Goal: Information Seeking & Learning: Learn about a topic

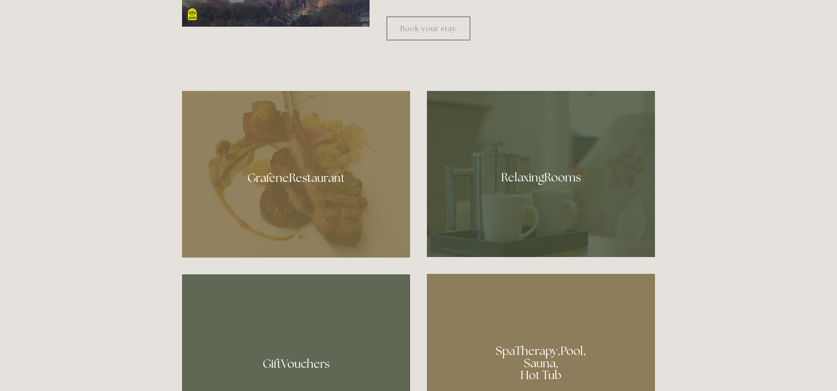
scroll to position [544, 0]
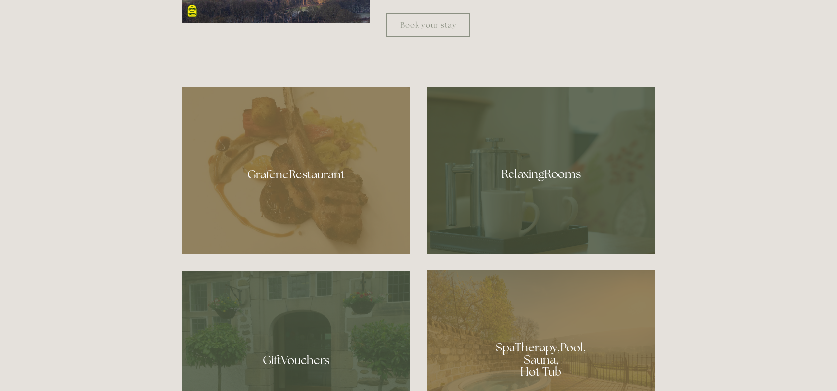
click at [319, 173] on div at bounding box center [296, 171] width 228 height 167
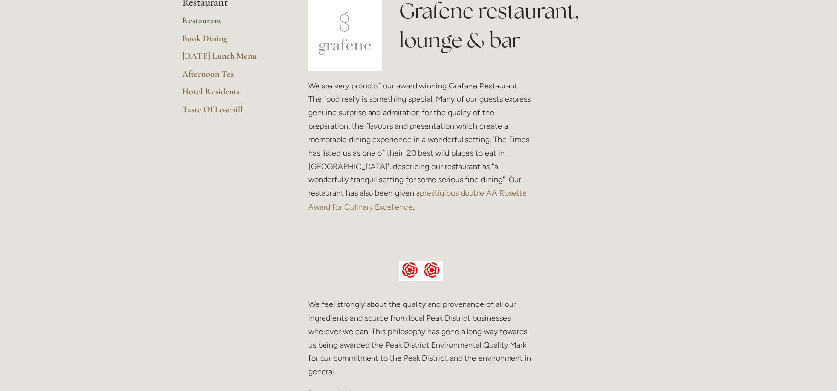
scroll to position [198, 0]
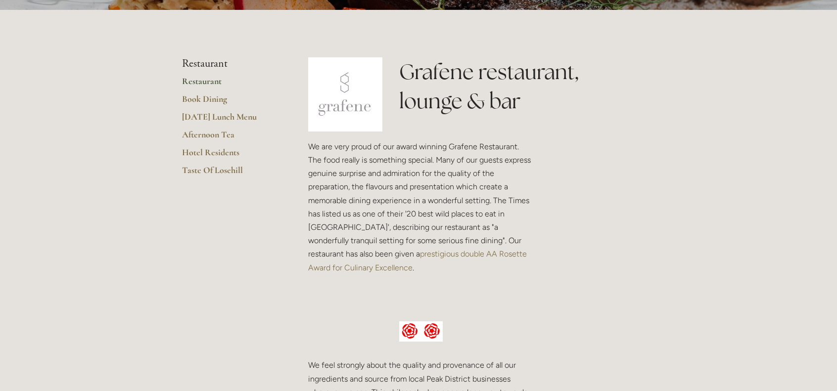
click at [199, 81] on link "Restaurant" at bounding box center [229, 85] width 94 height 18
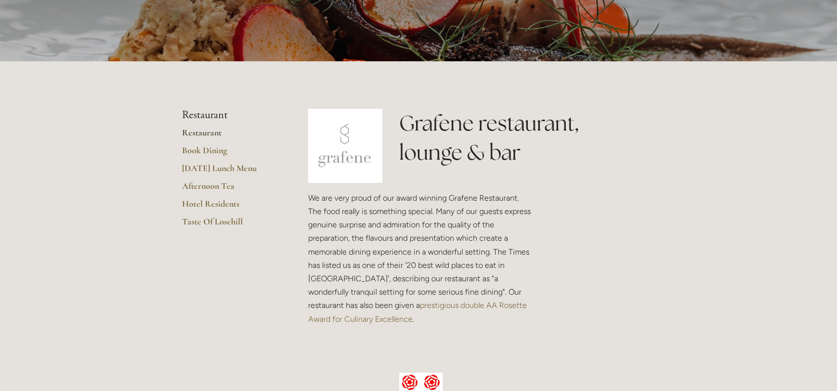
scroll to position [148, 0]
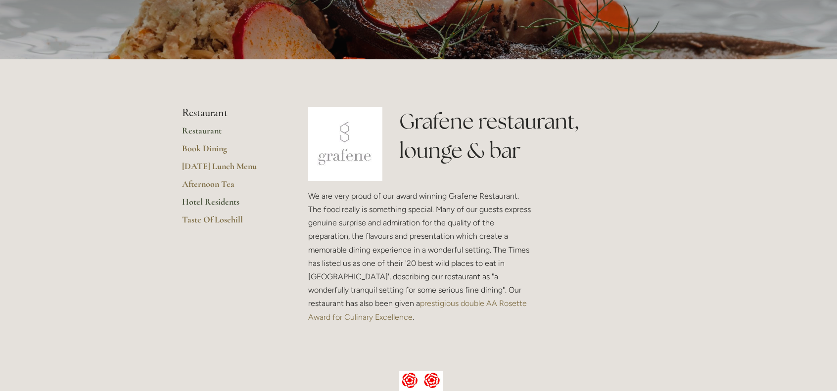
click at [195, 198] on link "Hotel Residents" at bounding box center [229, 205] width 94 height 18
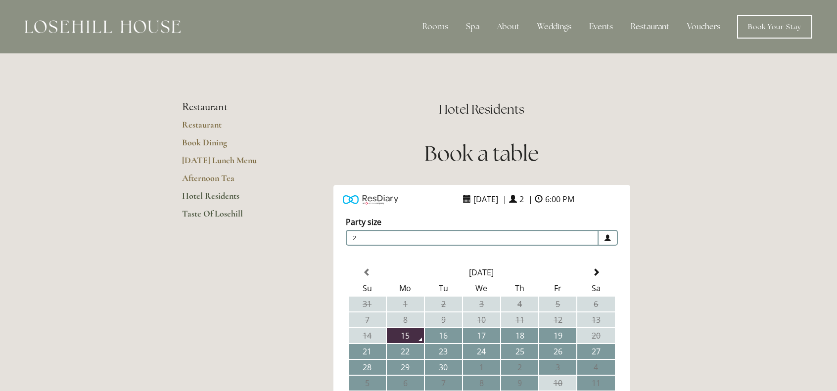
click at [211, 209] on link "Taste Of Losehill" at bounding box center [229, 217] width 94 height 18
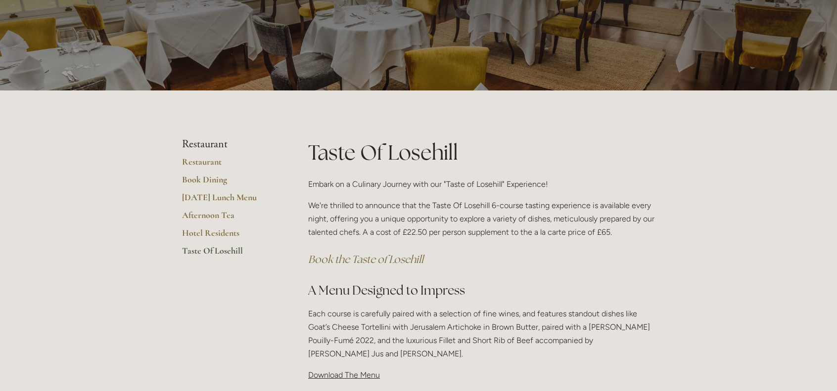
scroll to position [148, 0]
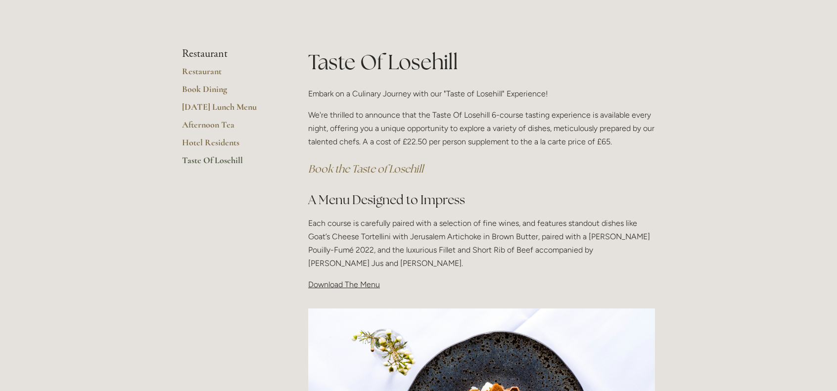
click at [317, 285] on span "Download The Menu" at bounding box center [344, 284] width 72 height 9
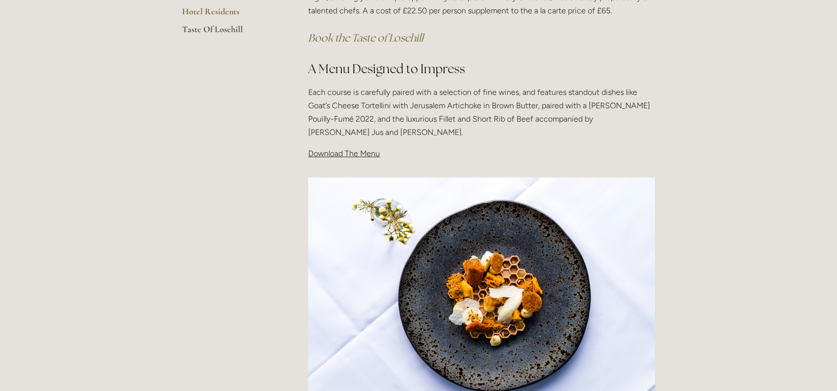
scroll to position [346, 0]
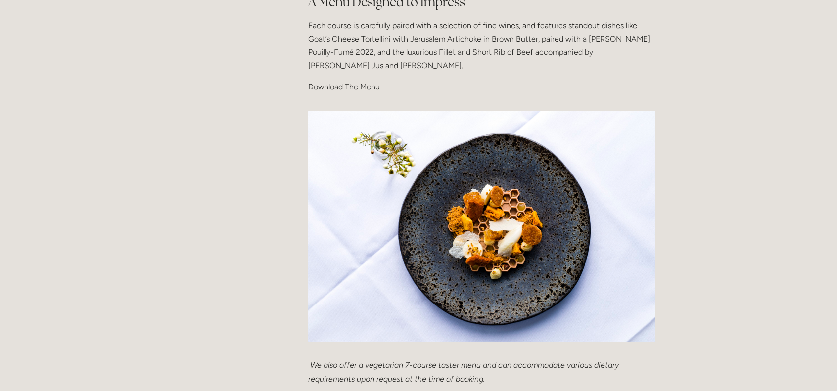
click at [343, 89] on span "Download The Menu" at bounding box center [344, 86] width 72 height 9
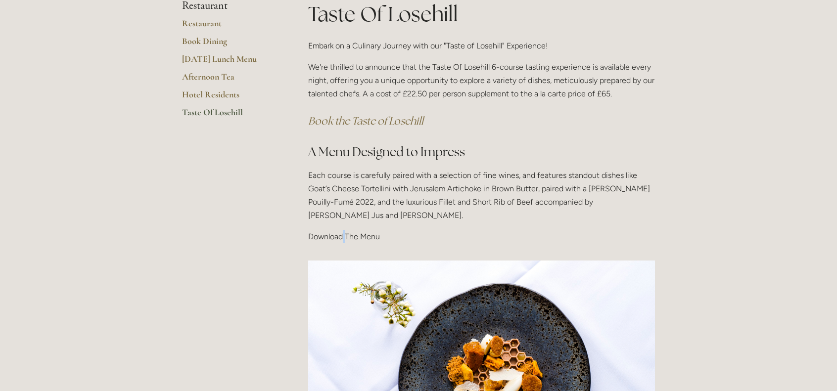
scroll to position [148, 0]
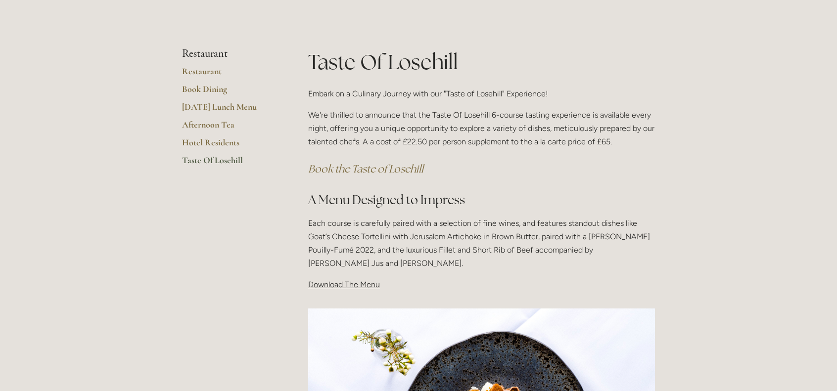
click at [329, 287] on span "Download The Menu" at bounding box center [344, 284] width 72 height 9
click at [328, 286] on span "Download The Menu" at bounding box center [344, 284] width 72 height 9
click at [238, 106] on link "[DATE] Lunch Menu" at bounding box center [229, 110] width 94 height 18
